Goal: Complete Application Form: Complete application form

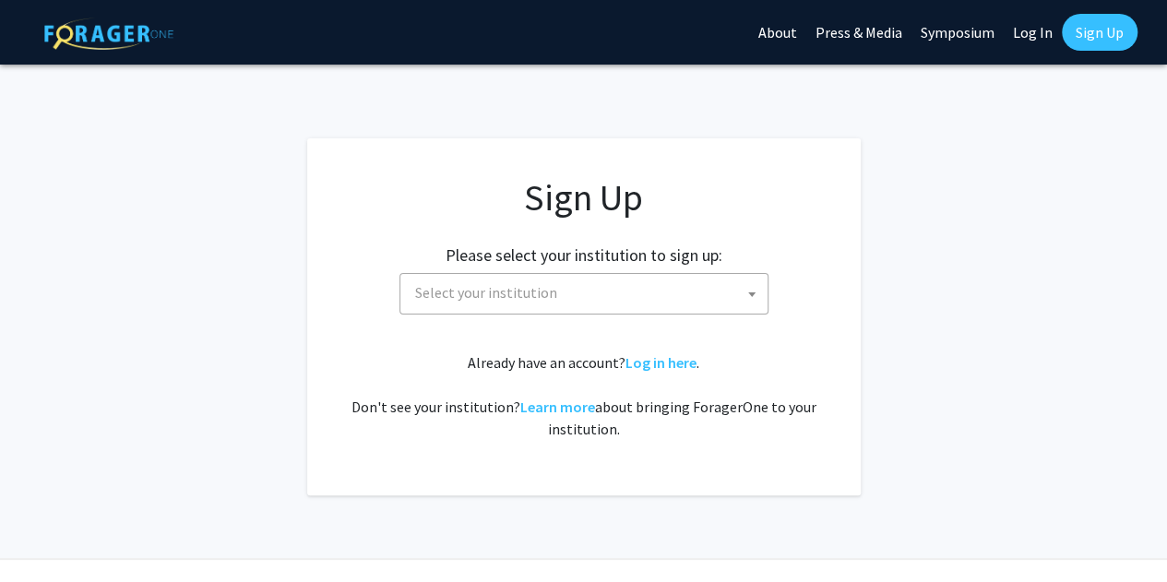
drag, startPoint x: 526, startPoint y: 272, endPoint x: 520, endPoint y: 282, distance: 11.6
click at [520, 281] on div "Please select your institution to sign up: [GEOGRAPHIC_DATA] [GEOGRAPHIC_DATA] …" at bounding box center [583, 271] width 507 height 88
click at [519, 283] on span "Select your institution" at bounding box center [486, 292] width 142 height 18
type input "k"
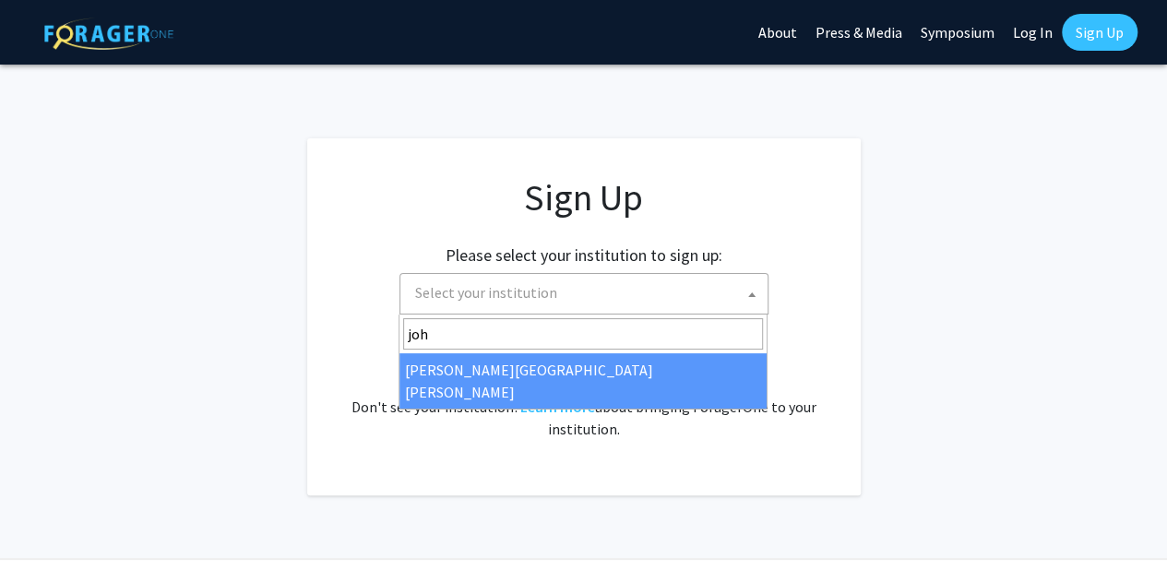
type input "[PERSON_NAME]"
select select "1"
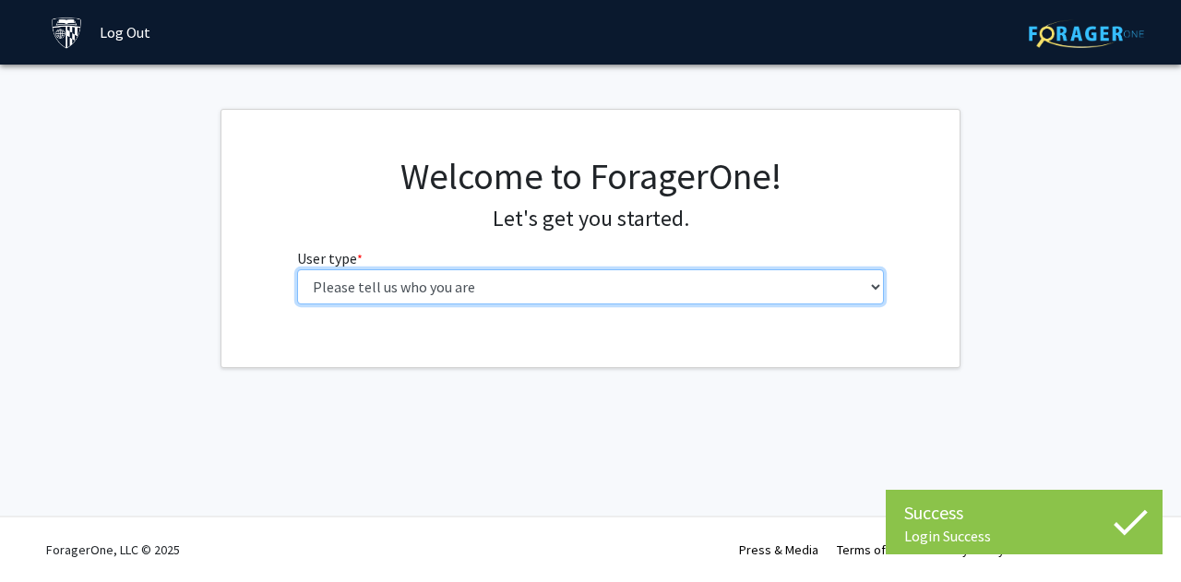
click at [606, 291] on select "Please tell us who you are Undergraduate Student Master's Student Doctoral Cand…" at bounding box center [591, 286] width 588 height 35
select select "2: masters"
click at [297, 269] on select "Please tell us who you are Undergraduate Student Master's Student Doctoral Cand…" at bounding box center [591, 286] width 588 height 35
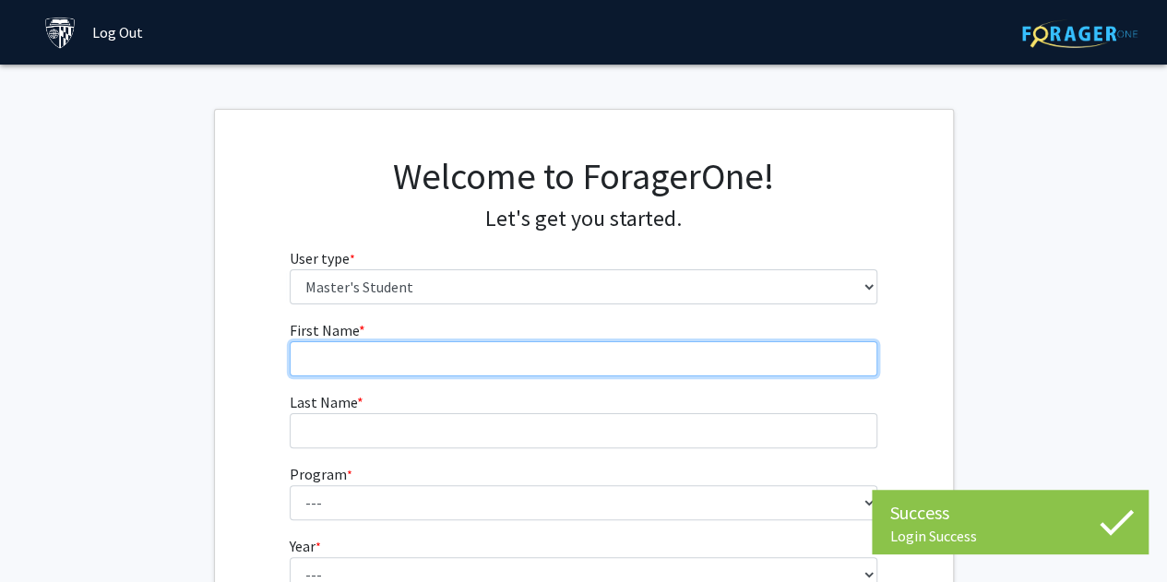
click at [543, 341] on input "First Name * required" at bounding box center [584, 358] width 588 height 35
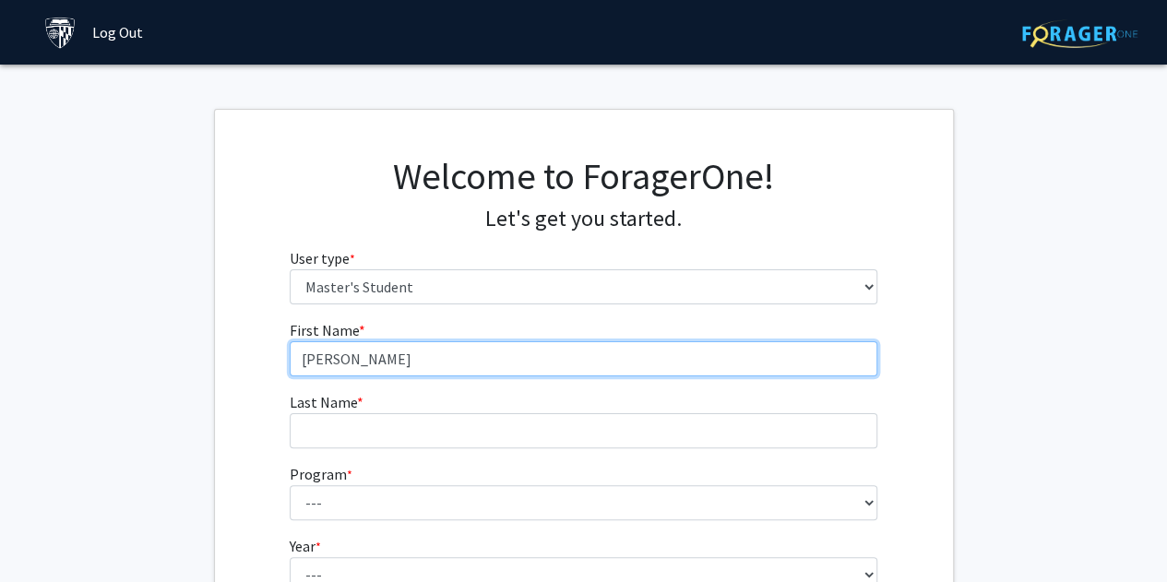
type input "[PERSON_NAME]"
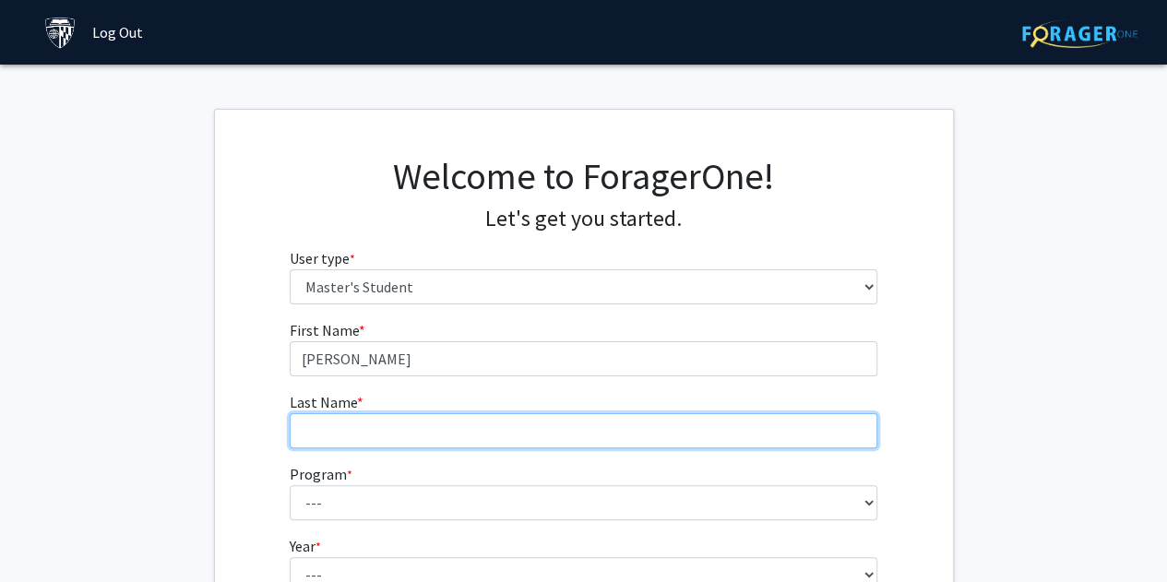
click at [448, 419] on input "Last Name * required" at bounding box center [584, 430] width 588 height 35
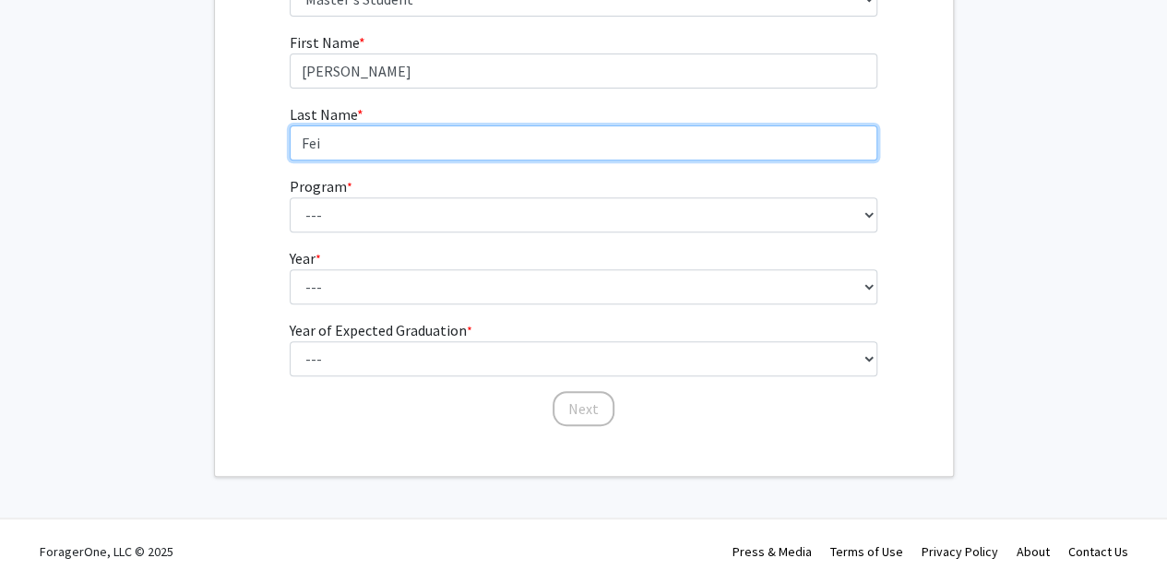
type input "Fei"
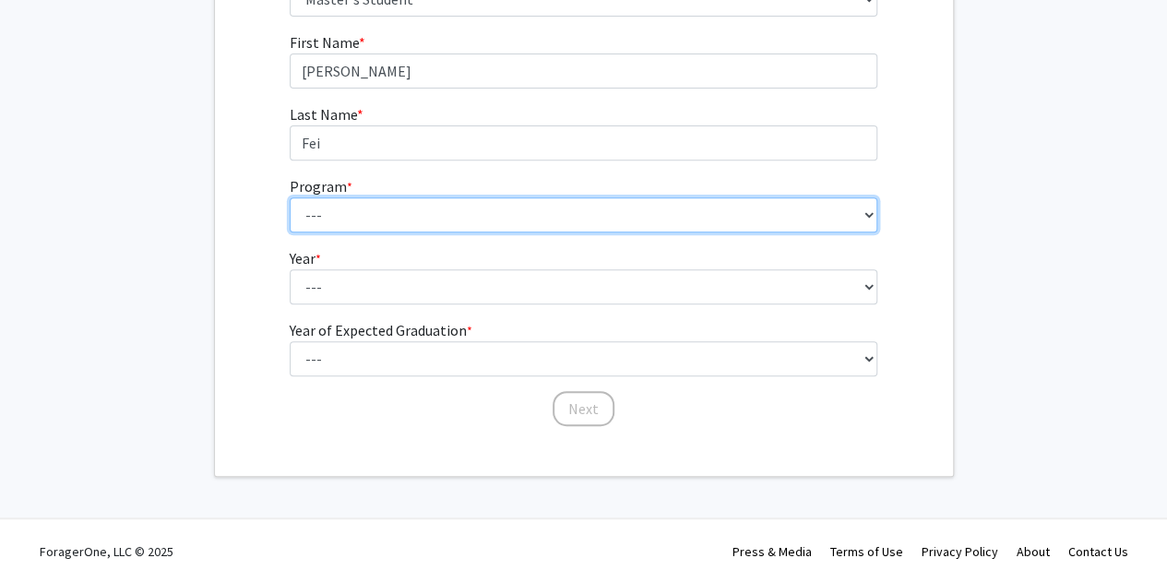
click at [391, 209] on select "--- Anatomy Education Applied and Computational Mathematics Applied Biomedical …" at bounding box center [584, 214] width 588 height 35
select select "18: 11"
click at [290, 197] on select "--- Anatomy Education Applied and Computational Mathematics Applied Biomedical …" at bounding box center [584, 214] width 588 height 35
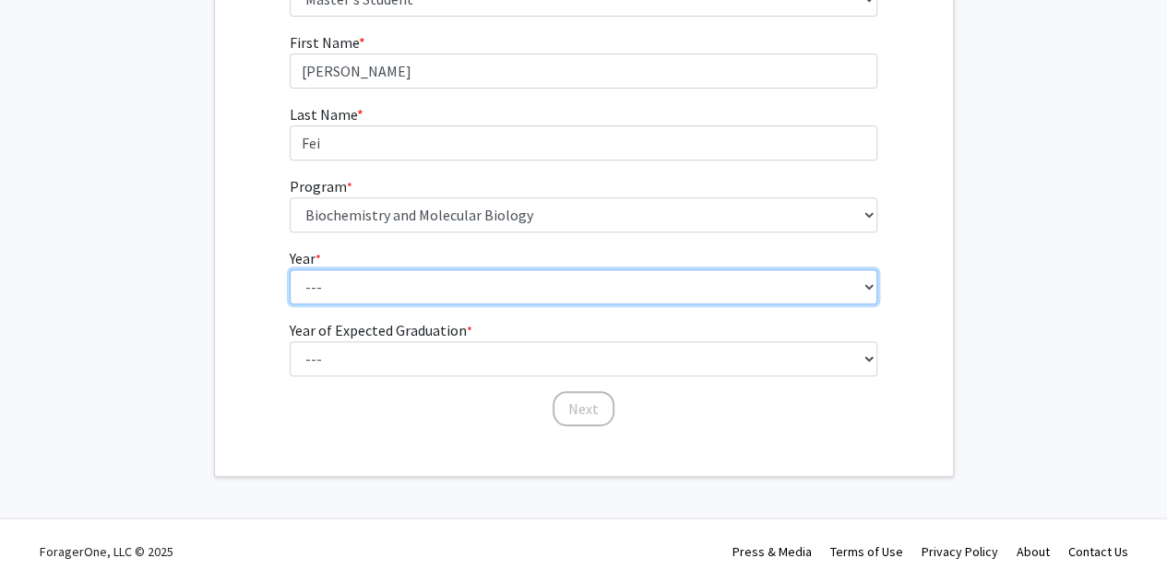
click at [427, 294] on select "--- First Year Second Year" at bounding box center [584, 286] width 588 height 35
select select "1: first_year"
click at [290, 269] on select "--- First Year Second Year" at bounding box center [584, 286] width 588 height 35
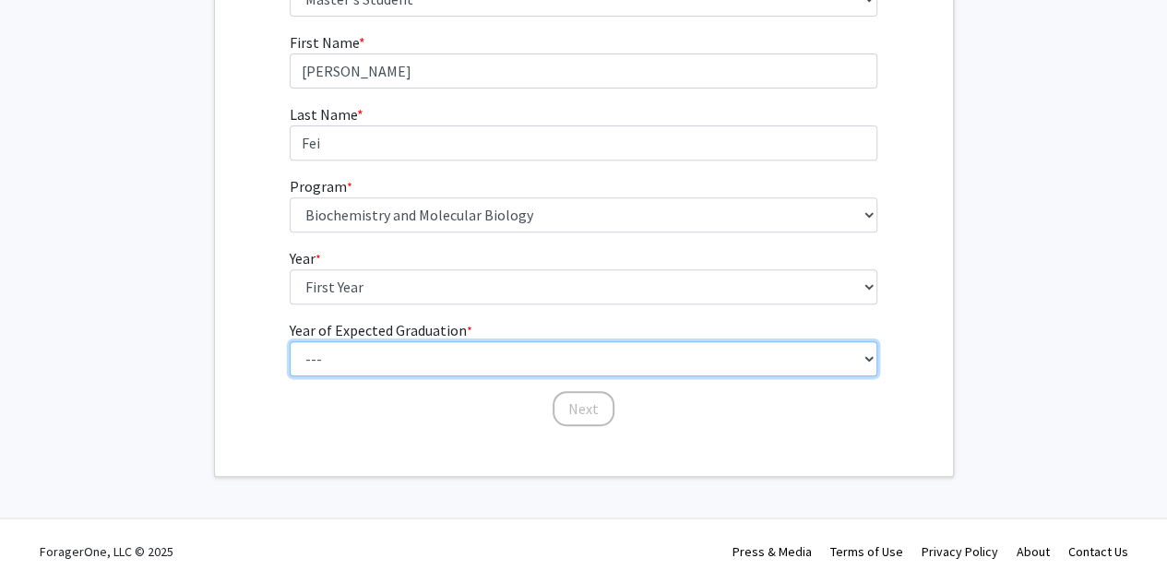
click at [389, 346] on select "--- 2025 2026 2027 2028 2029 2030 2031 2032 2033 2034" at bounding box center [584, 358] width 588 height 35
select select "3: 2027"
click at [290, 341] on select "--- 2025 2026 2027 2028 2029 2030 2031 2032 2033 2034" at bounding box center [584, 358] width 588 height 35
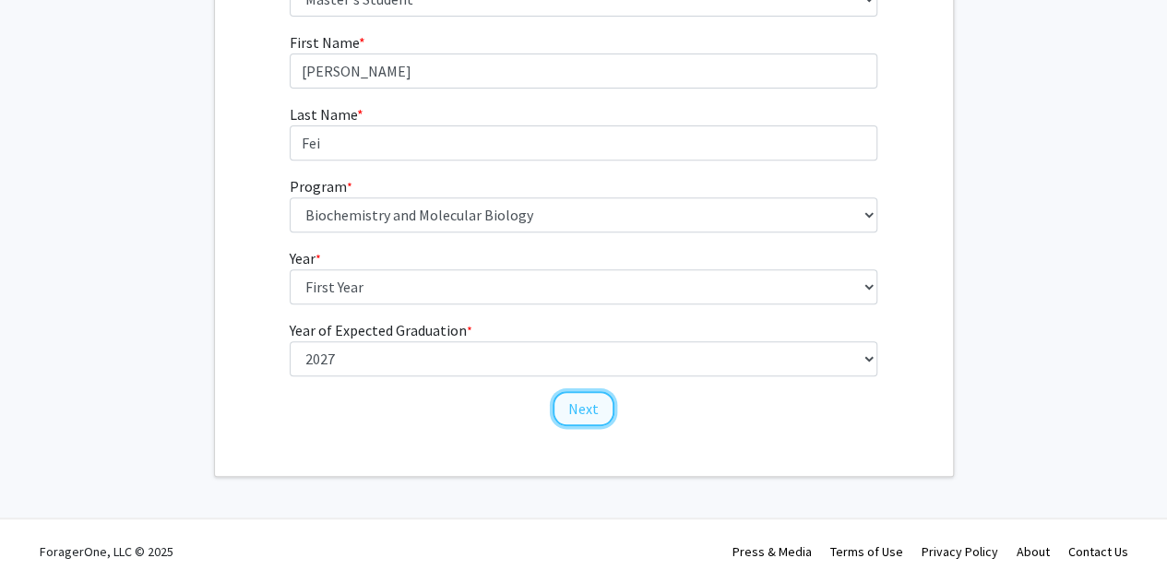
click at [566, 396] on button "Next" at bounding box center [584, 408] width 62 height 35
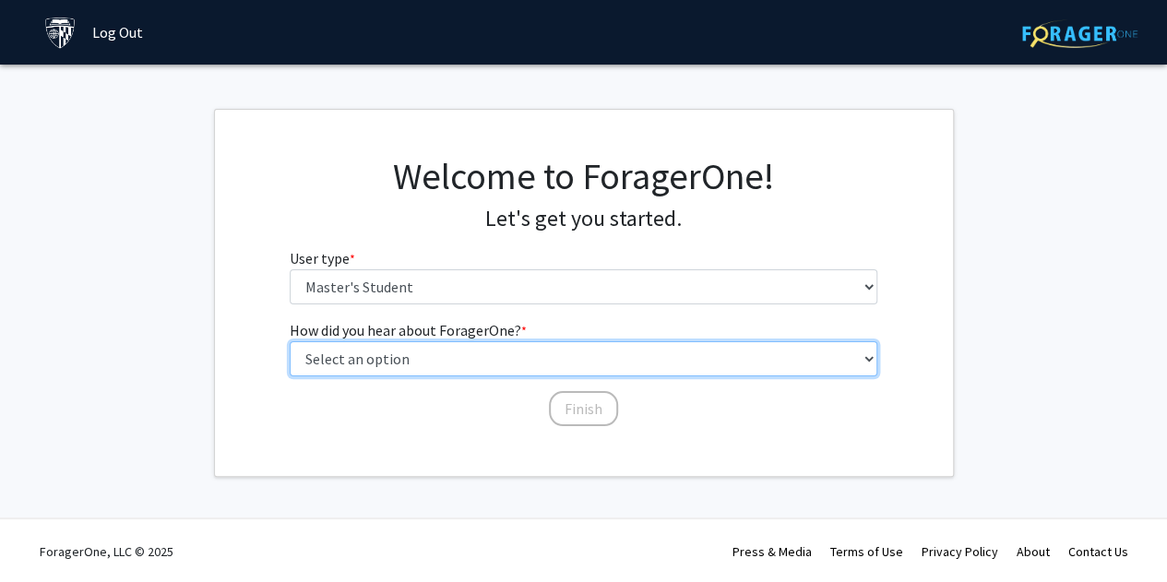
click at [504, 359] on select "Select an option Peer/student recommendation Faculty/staff recommendation Unive…" at bounding box center [584, 358] width 588 height 35
select select "3: university_website"
click at [290, 341] on select "Select an option Peer/student recommendation Faculty/staff recommendation Unive…" at bounding box center [584, 358] width 588 height 35
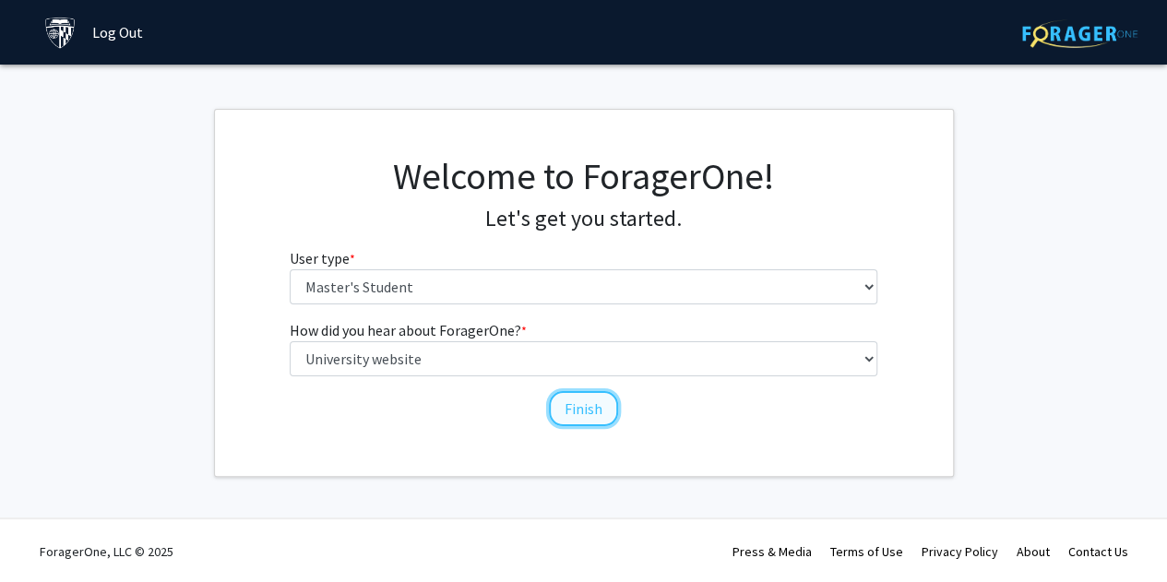
click at [573, 408] on button "Finish" at bounding box center [583, 408] width 69 height 35
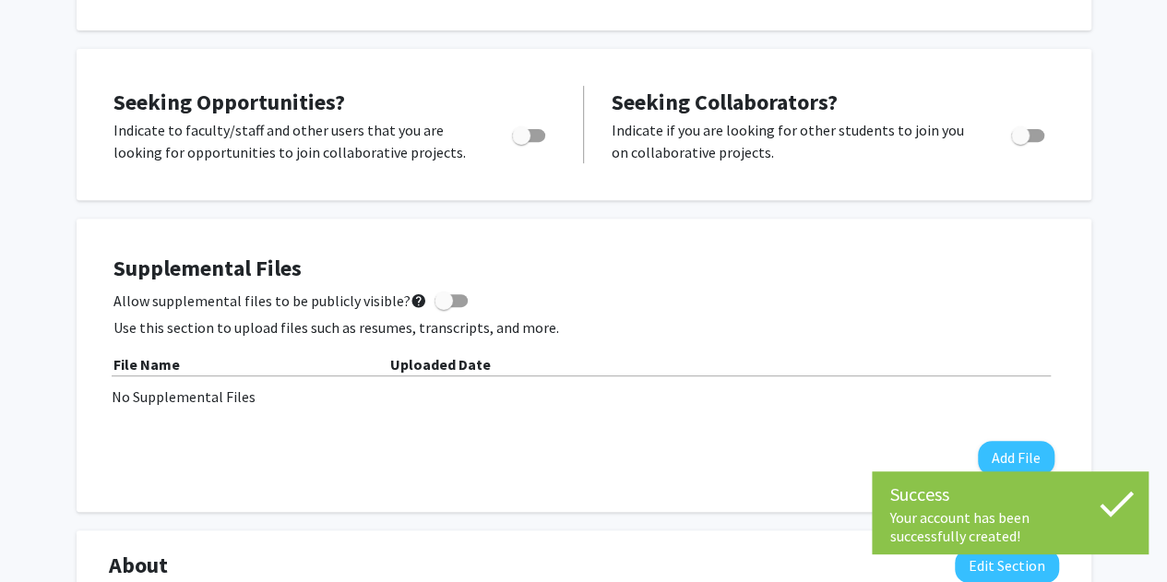
scroll to position [299, 0]
click at [524, 129] on span "Toggle" at bounding box center [521, 134] width 18 height 18
click at [521, 141] on input "Are you actively seeking opportunities?" at bounding box center [520, 141] width 1 height 1
checkbox input "true"
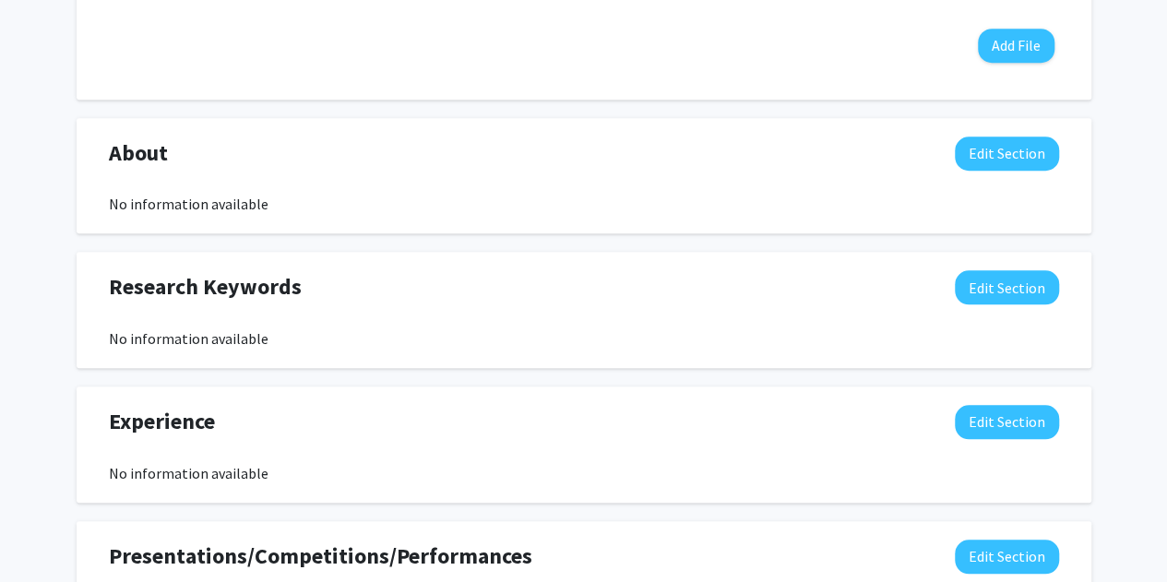
scroll to position [727, 0]
